Goal: Task Accomplishment & Management: Use online tool/utility

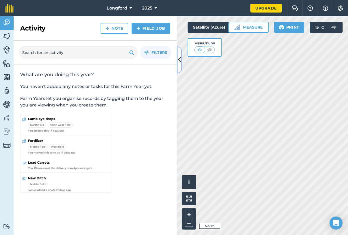
click at [180, 57] on icon at bounding box center [179, 60] width 3 height 10
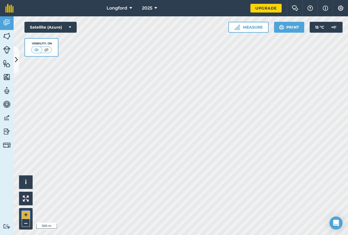
click at [26, 212] on button "+" at bounding box center [26, 215] width 8 height 8
click at [24, 214] on button "+" at bounding box center [26, 215] width 8 height 8
click at [23, 223] on button "–" at bounding box center [26, 223] width 8 height 8
